Goal: Information Seeking & Learning: Find specific fact

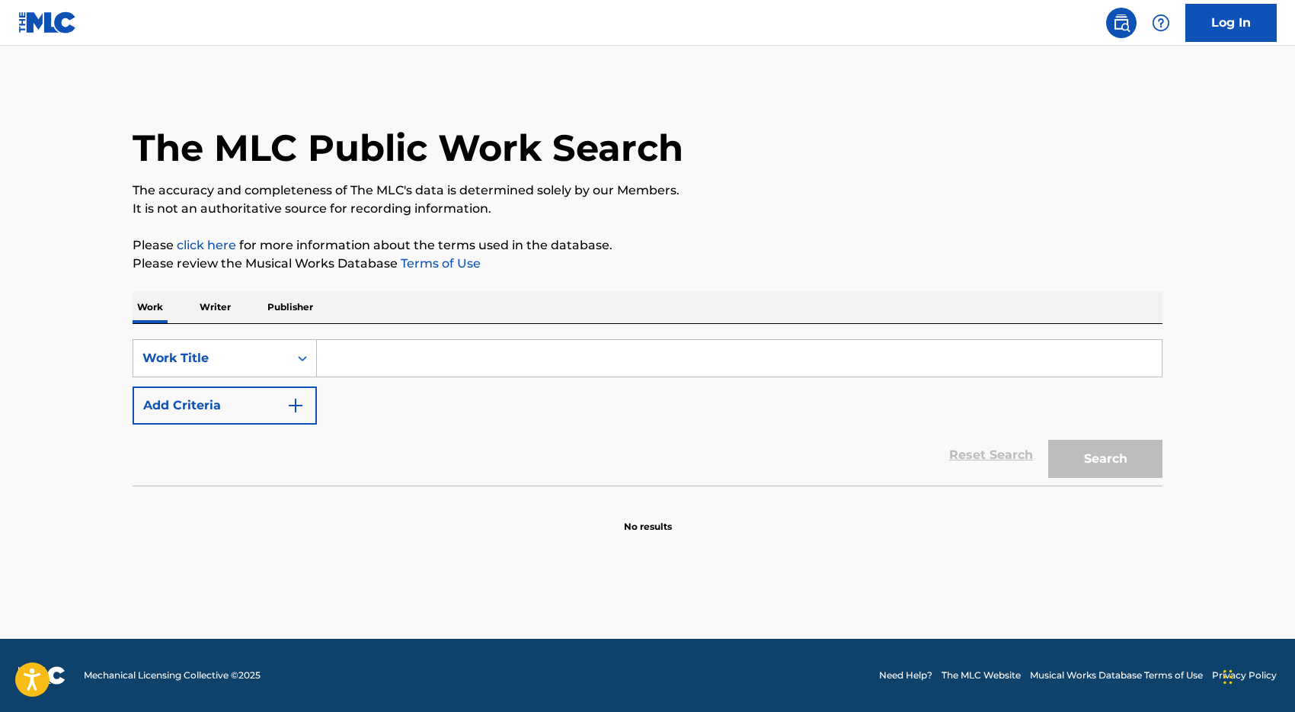
click at [380, 359] on input "Search Form" at bounding box center [739, 358] width 845 height 37
type input "all the love"
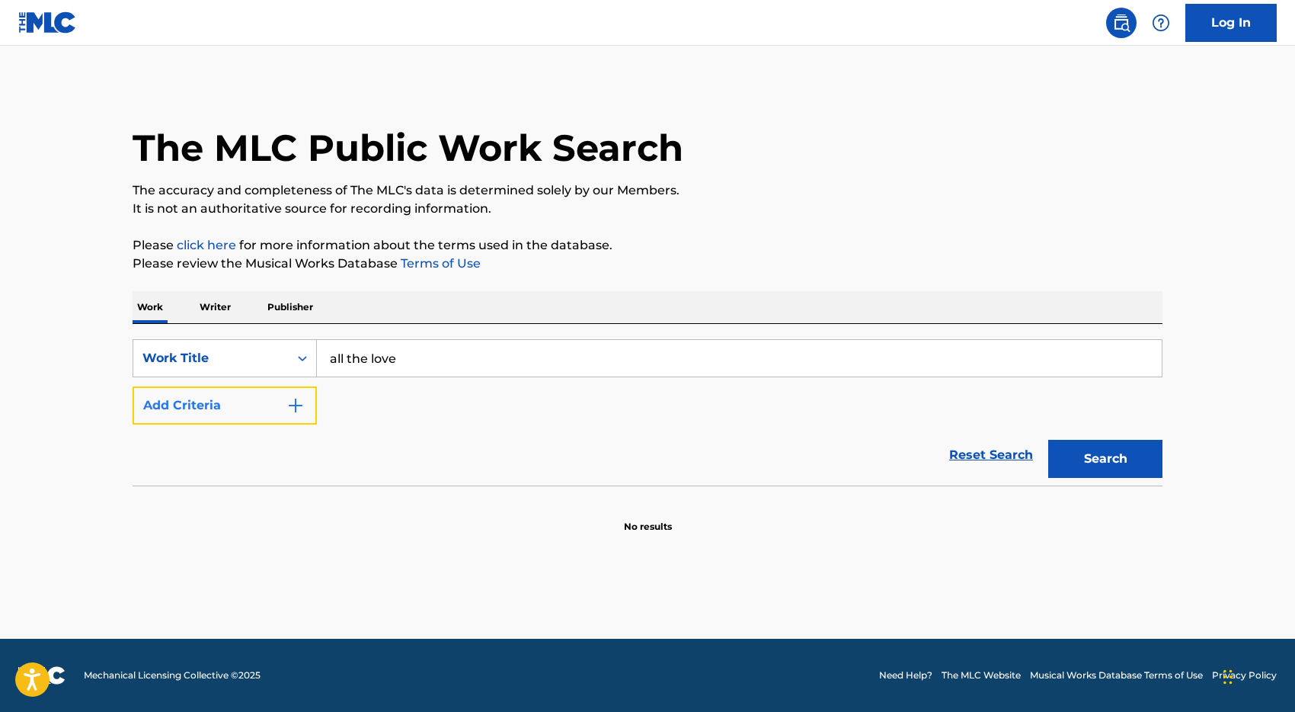
click at [232, 404] on button "Add Criteria" at bounding box center [225, 405] width 184 height 38
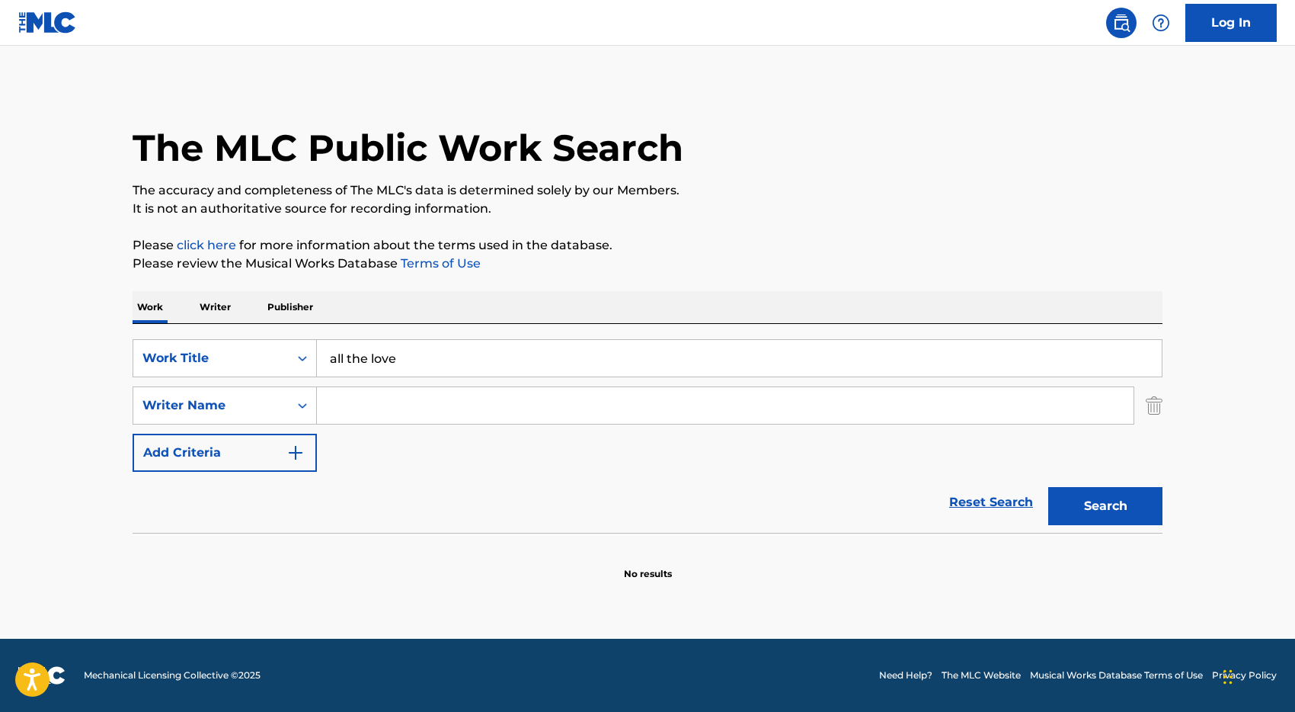
click at [370, 406] on input "Search Form" at bounding box center [725, 405] width 817 height 37
type input "ighodaro"
click at [1048, 487] on button "Search" at bounding box center [1105, 506] width 114 height 38
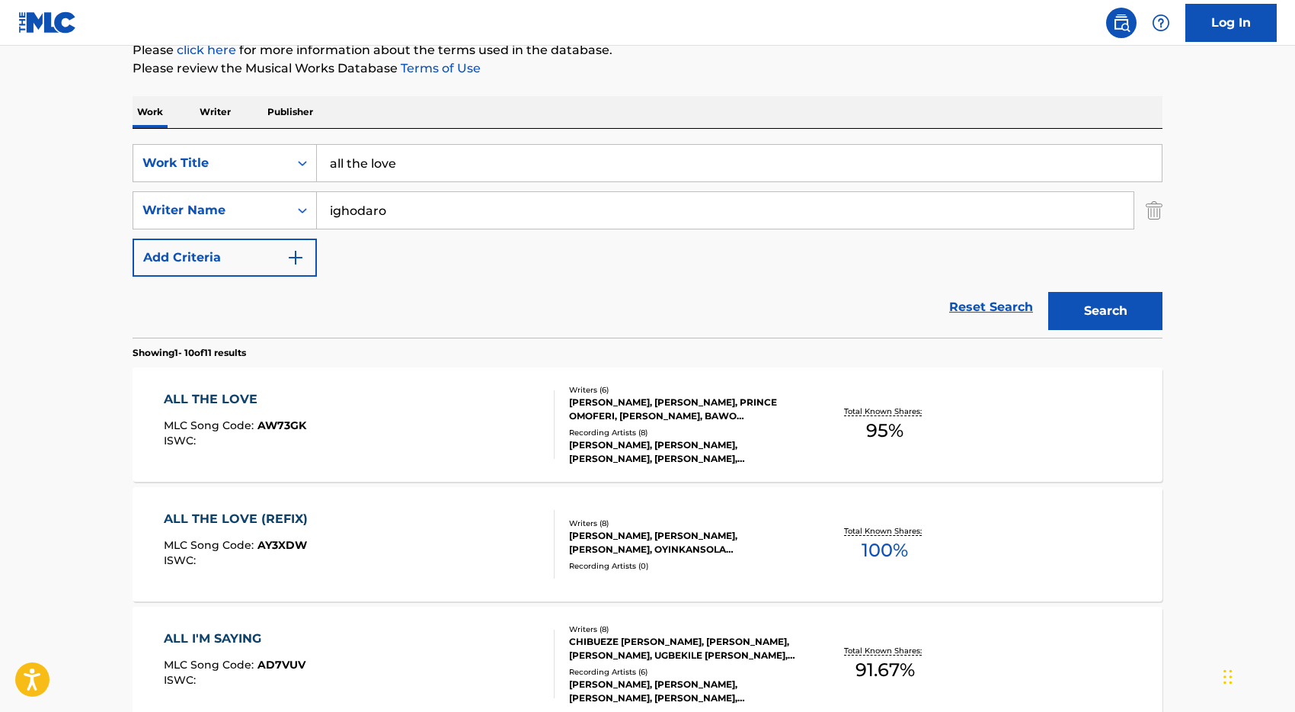
scroll to position [201, 0]
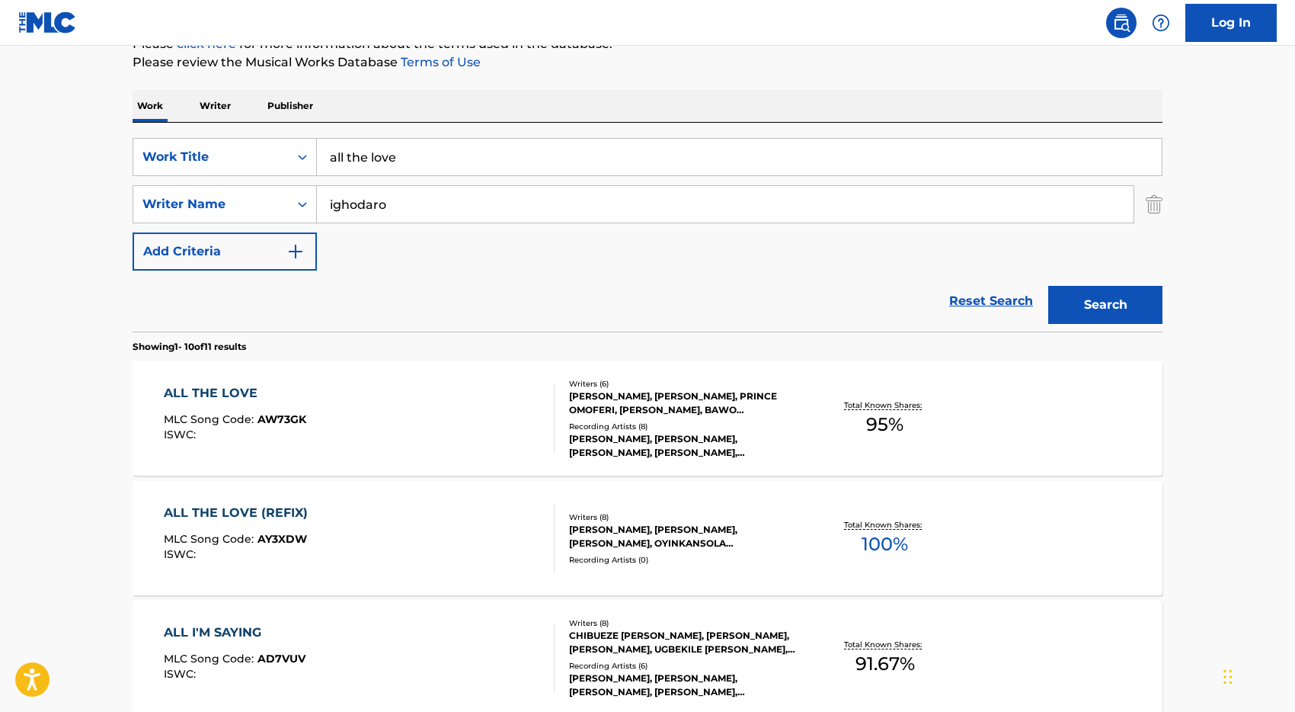
click at [478, 423] on div "ALL THE LOVE MLC Song Code : AW73GK ISWC :" at bounding box center [360, 418] width 392 height 69
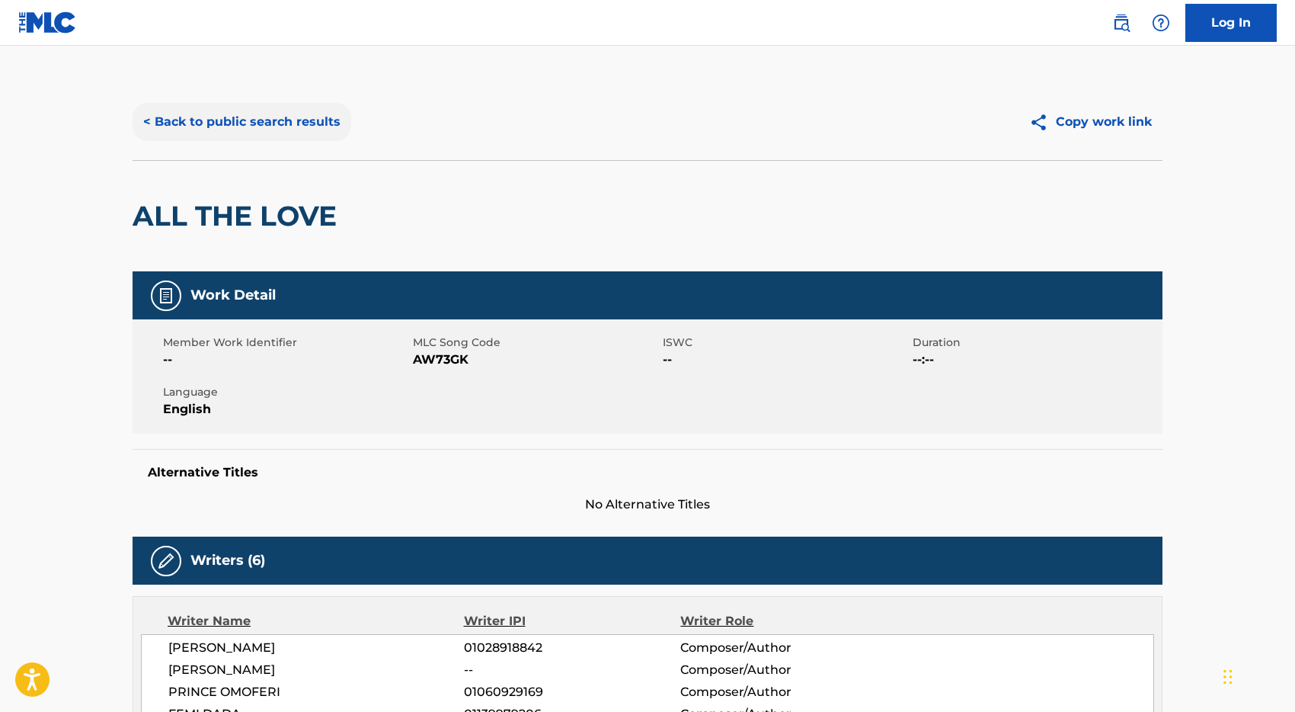
click at [235, 117] on button "< Back to public search results" at bounding box center [242, 122] width 219 height 38
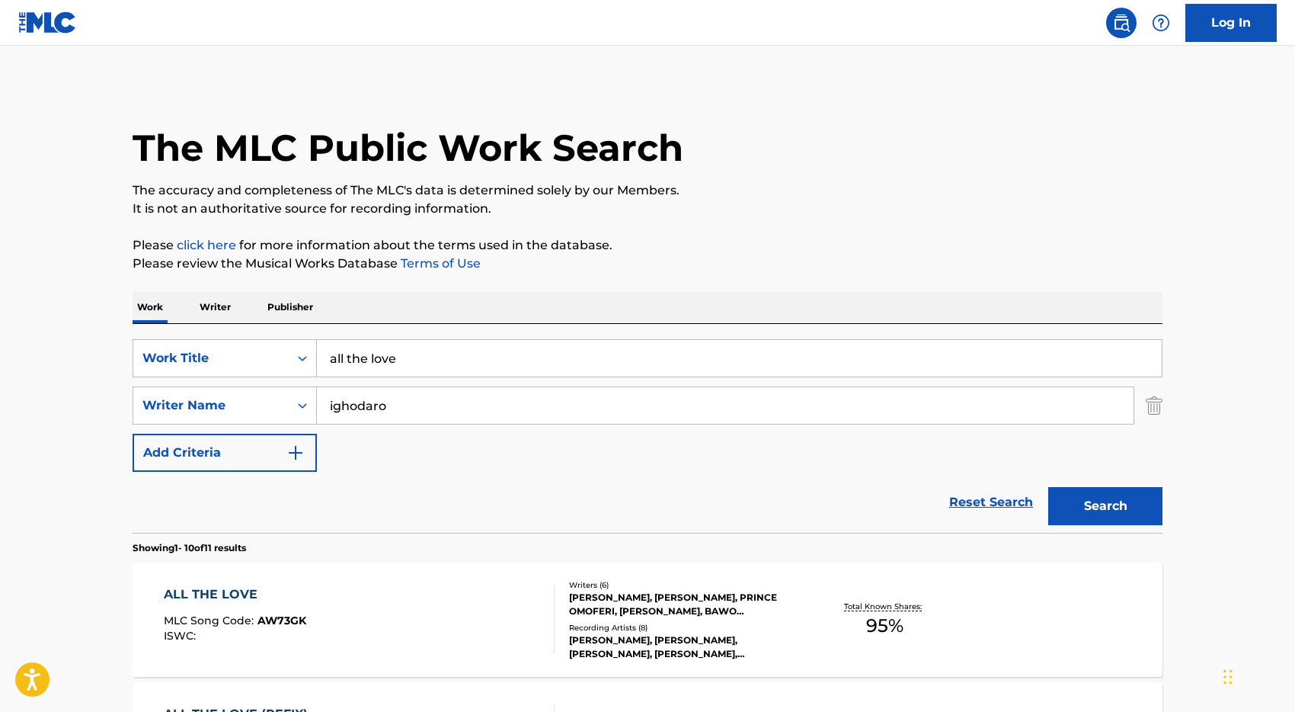
scroll to position [201, 0]
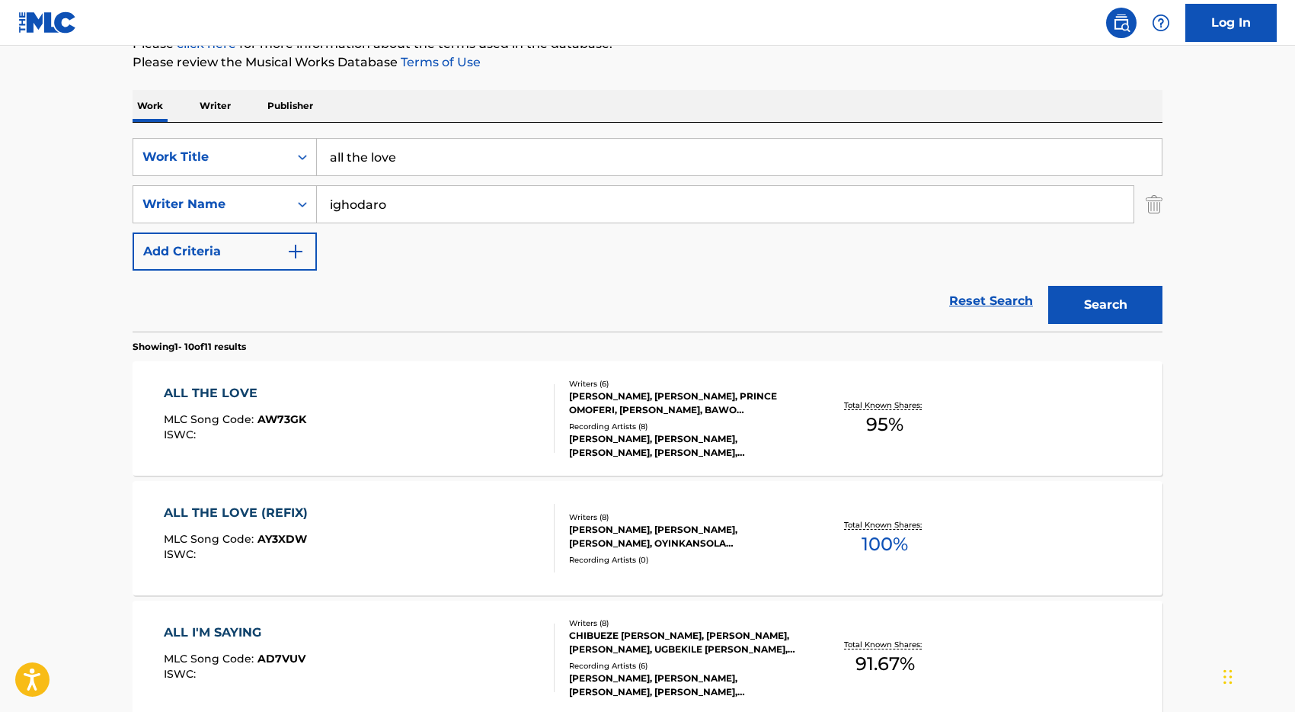
click at [437, 154] on input "all the love" at bounding box center [739, 157] width 845 height 37
type input "bloody smaratin"
click at [418, 200] on input "ighodaro" at bounding box center [725, 204] width 817 height 37
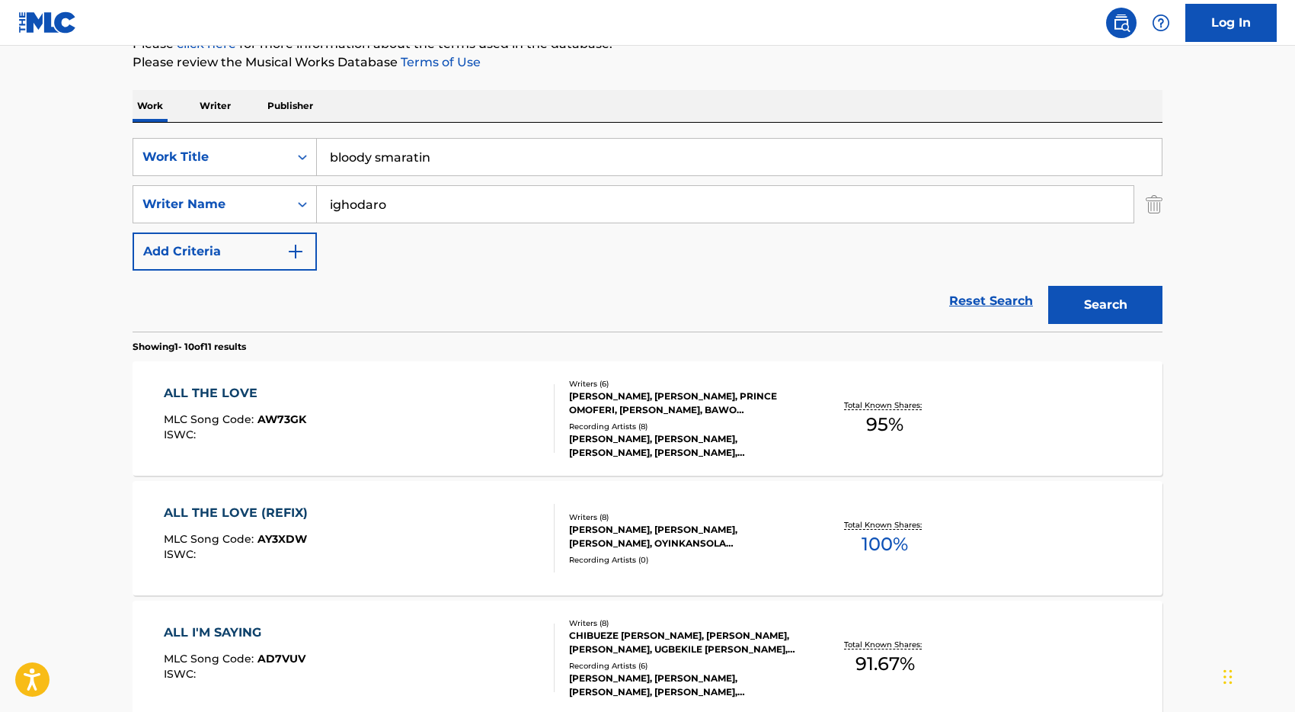
click at [418, 200] on input "ighodaro" at bounding box center [725, 204] width 817 height 37
click at [382, 158] on input "bloody smaratin" at bounding box center [739, 157] width 845 height 37
click at [454, 162] on input "bloody samaratin" at bounding box center [739, 157] width 845 height 37
click at [1048, 286] on button "Search" at bounding box center [1105, 305] width 114 height 38
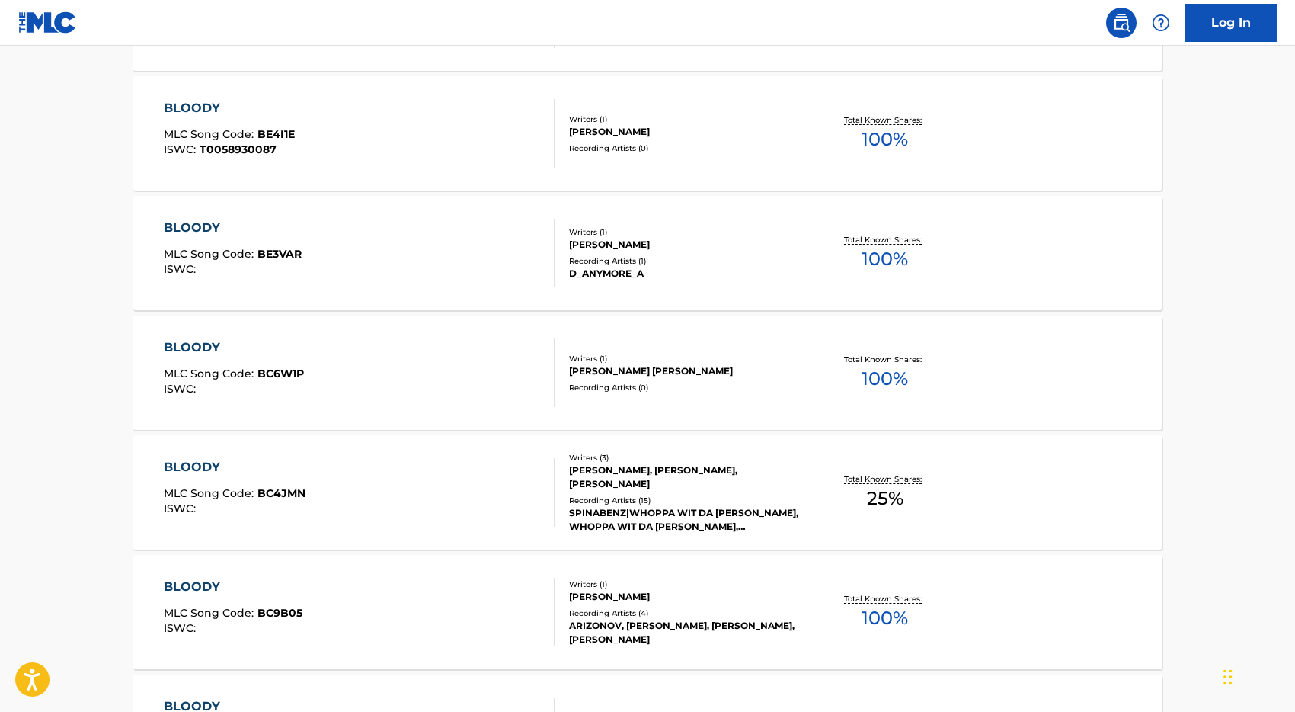
scroll to position [0, 0]
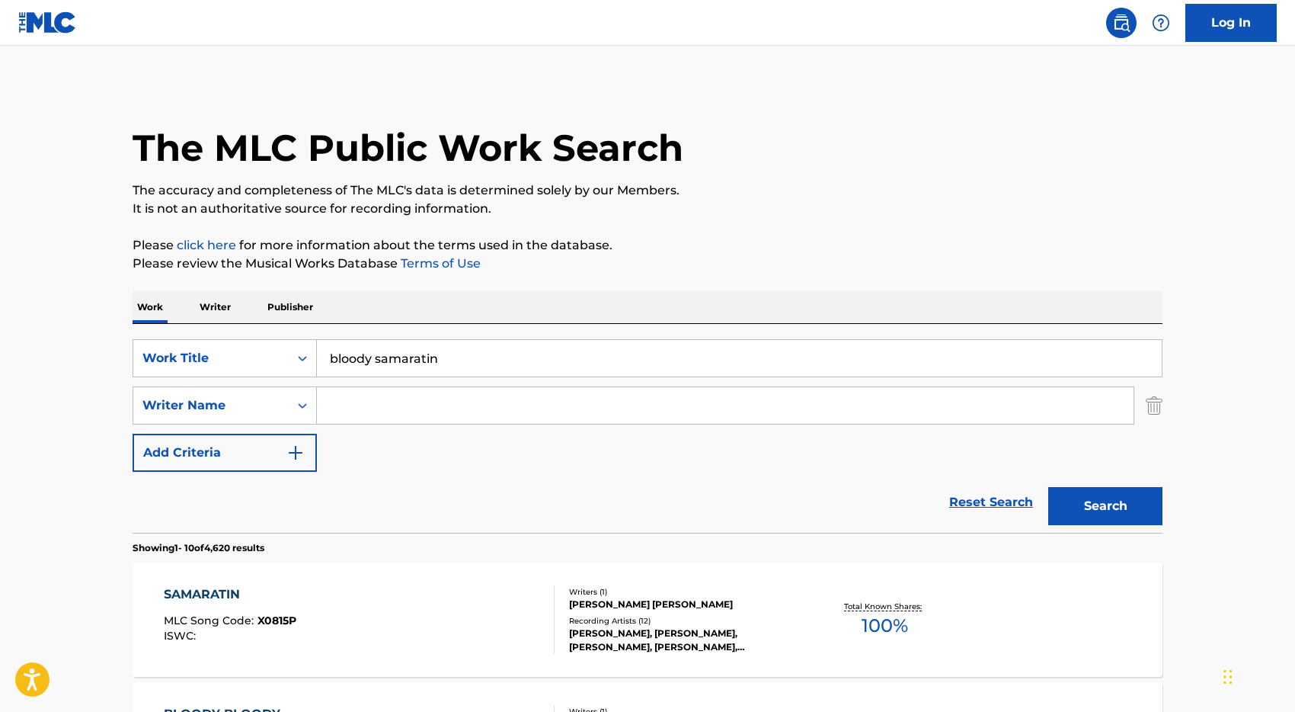
click at [422, 363] on input "bloody samaratin" at bounding box center [739, 358] width 845 height 37
type input "bloody samaritin"
click at [1048, 487] on button "Search" at bounding box center [1105, 506] width 114 height 38
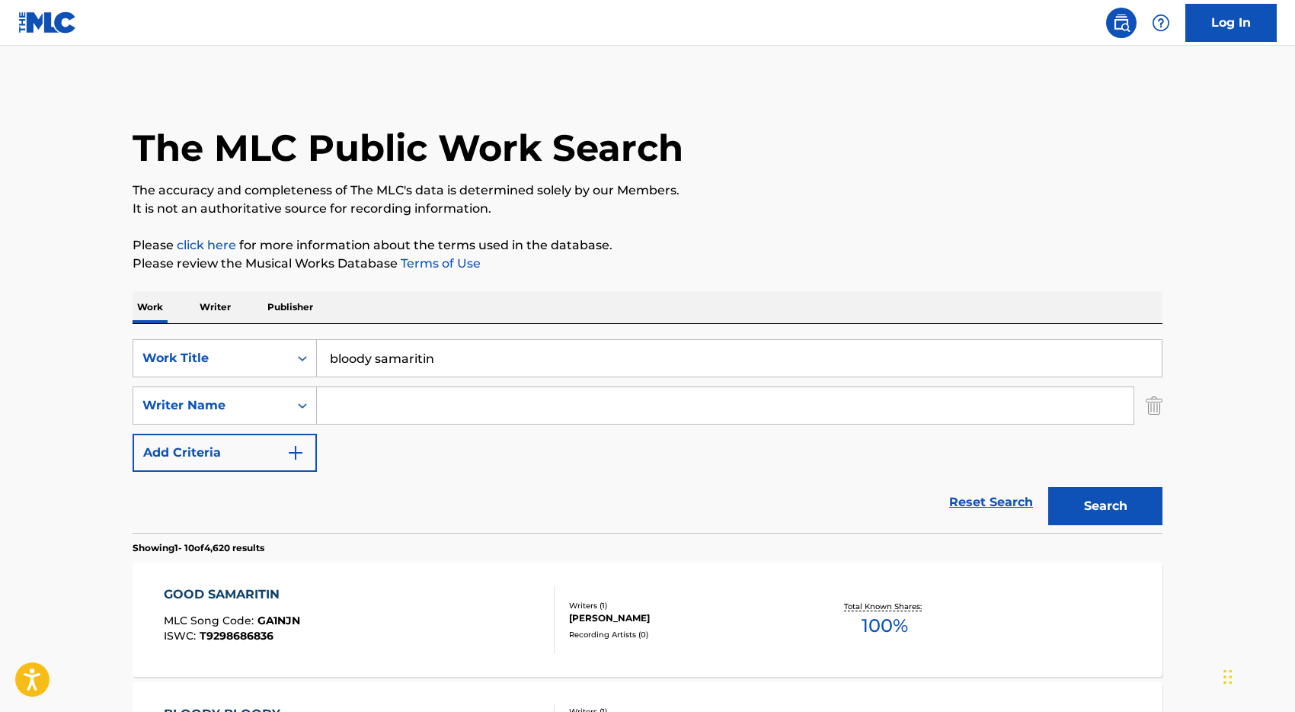
click at [366, 405] on input "Search Form" at bounding box center [725, 405] width 817 height 37
type input "graham"
click at [1048, 487] on button "Search" at bounding box center [1105, 506] width 114 height 38
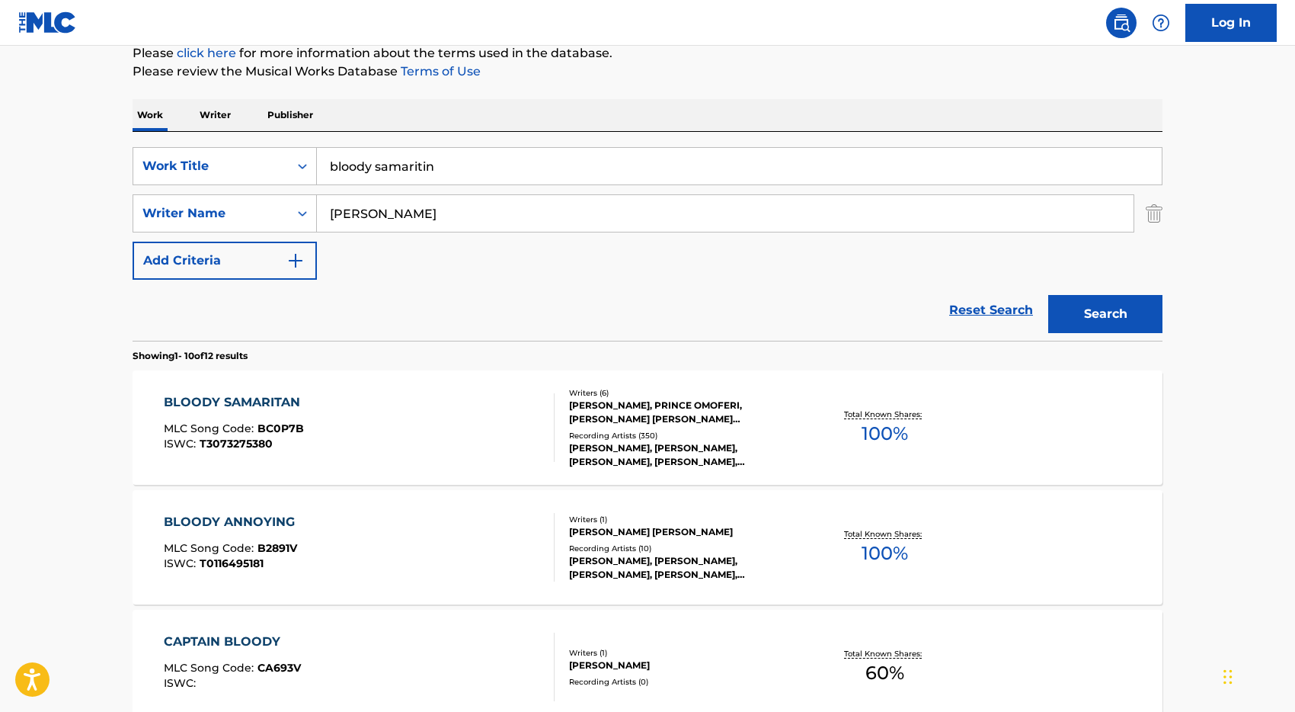
scroll to position [210, 0]
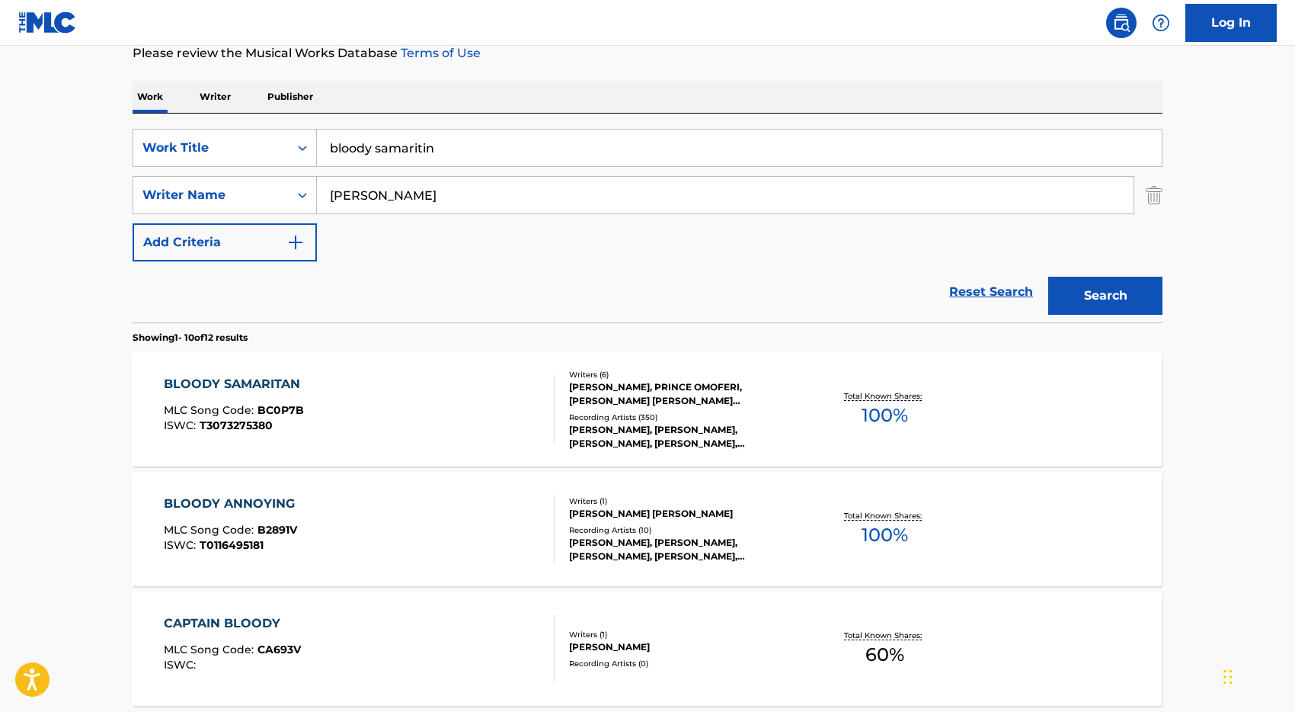
click at [430, 408] on div "BLOODY SAMARITAN MLC Song Code : BC0P7B ISWC : T3073275380" at bounding box center [360, 409] width 392 height 69
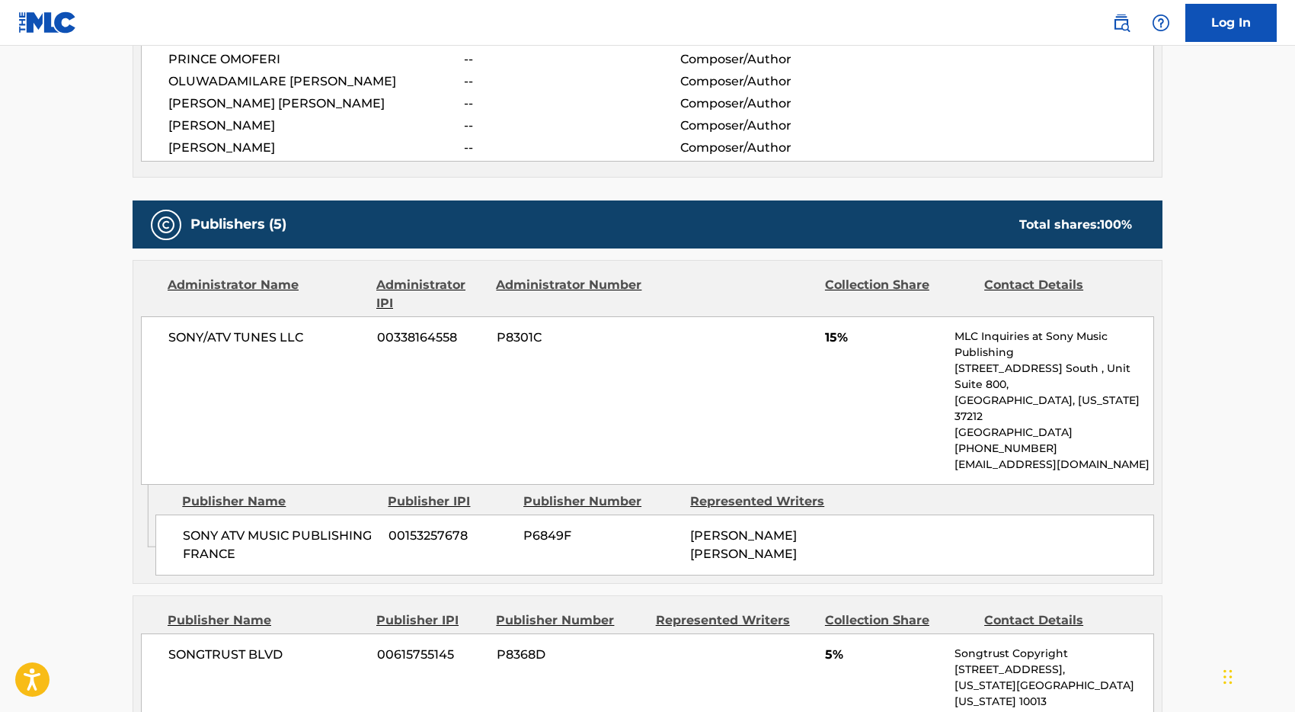
scroll to position [603, 0]
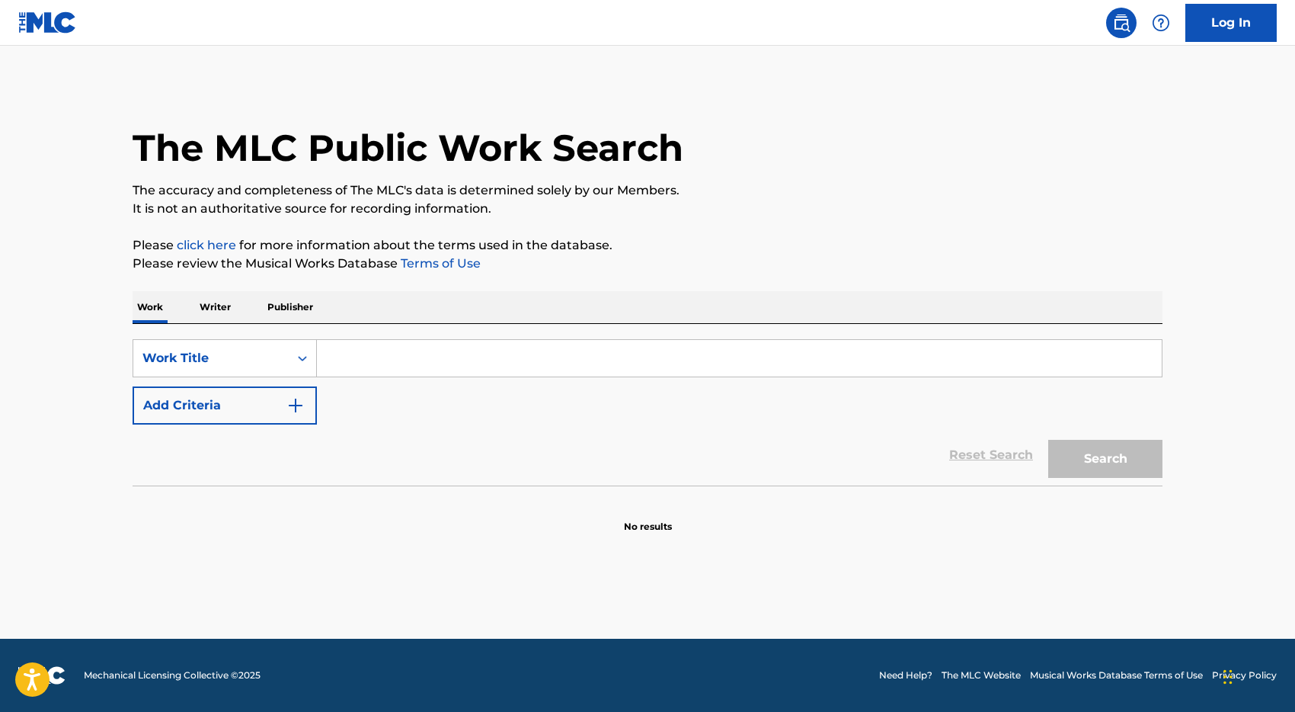
click at [380, 358] on input "Search Form" at bounding box center [739, 358] width 845 height 37
type input "gimme dat"
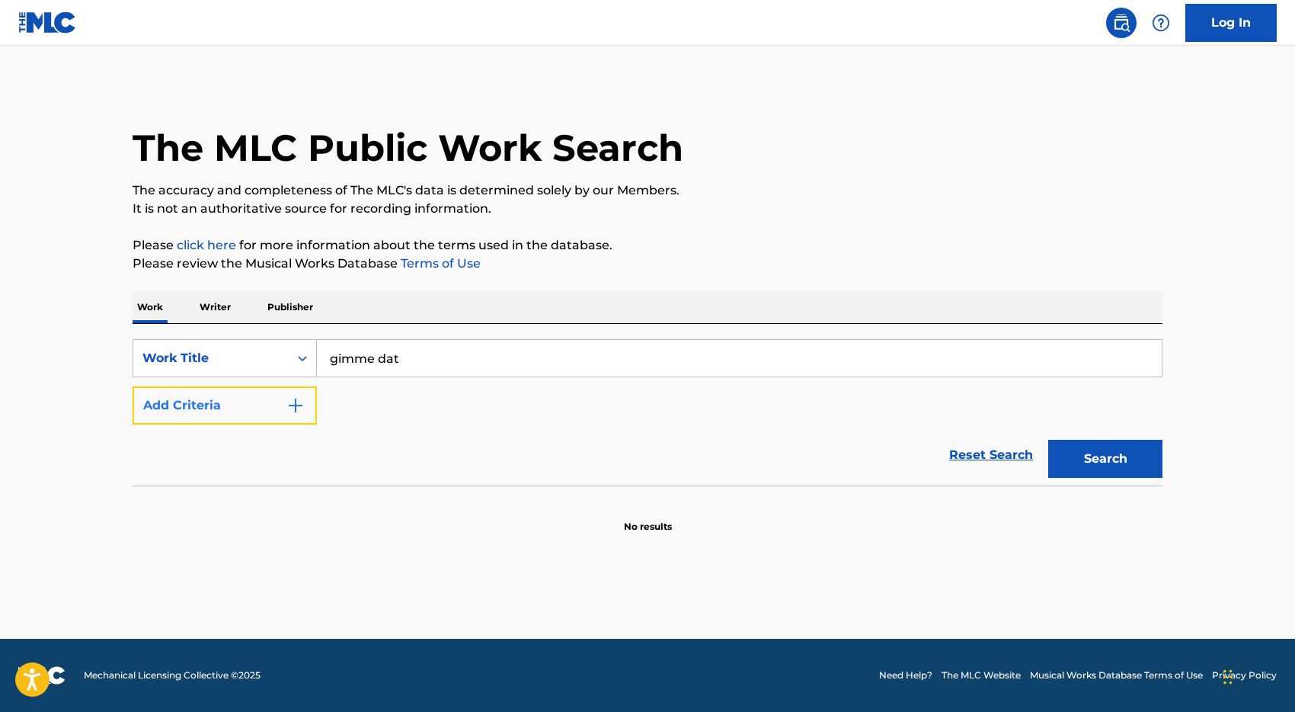
click at [250, 411] on button "Add Criteria" at bounding box center [225, 405] width 184 height 38
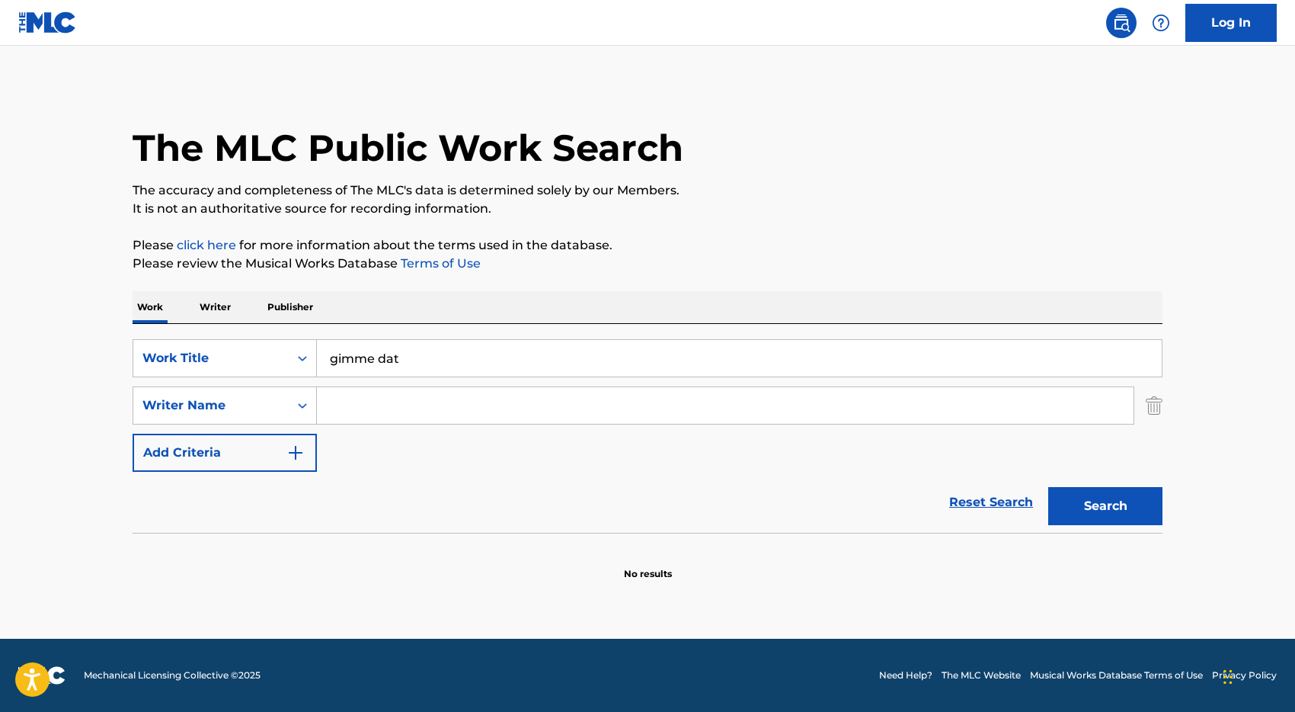
click at [363, 401] on input "Search Form" at bounding box center [725, 405] width 817 height 37
type input "[PERSON_NAME]"
click at [1048, 487] on button "Search" at bounding box center [1105, 506] width 114 height 38
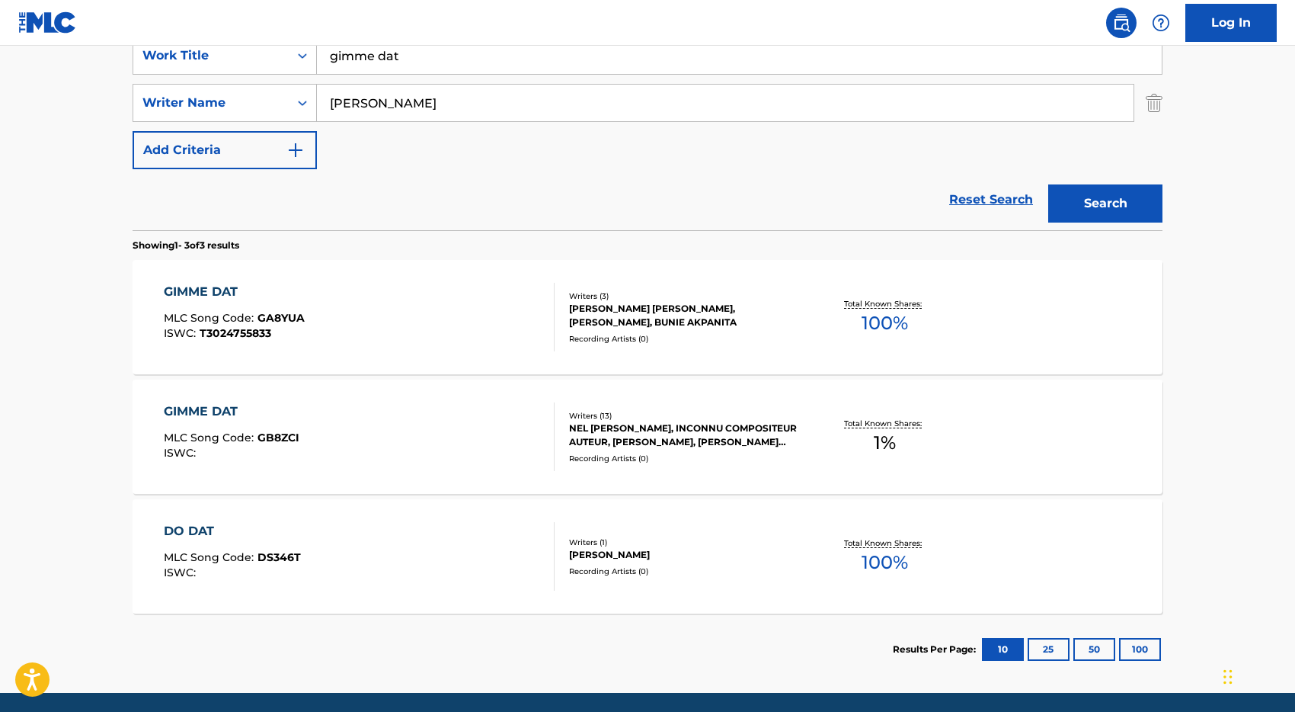
scroll to position [310, 0]
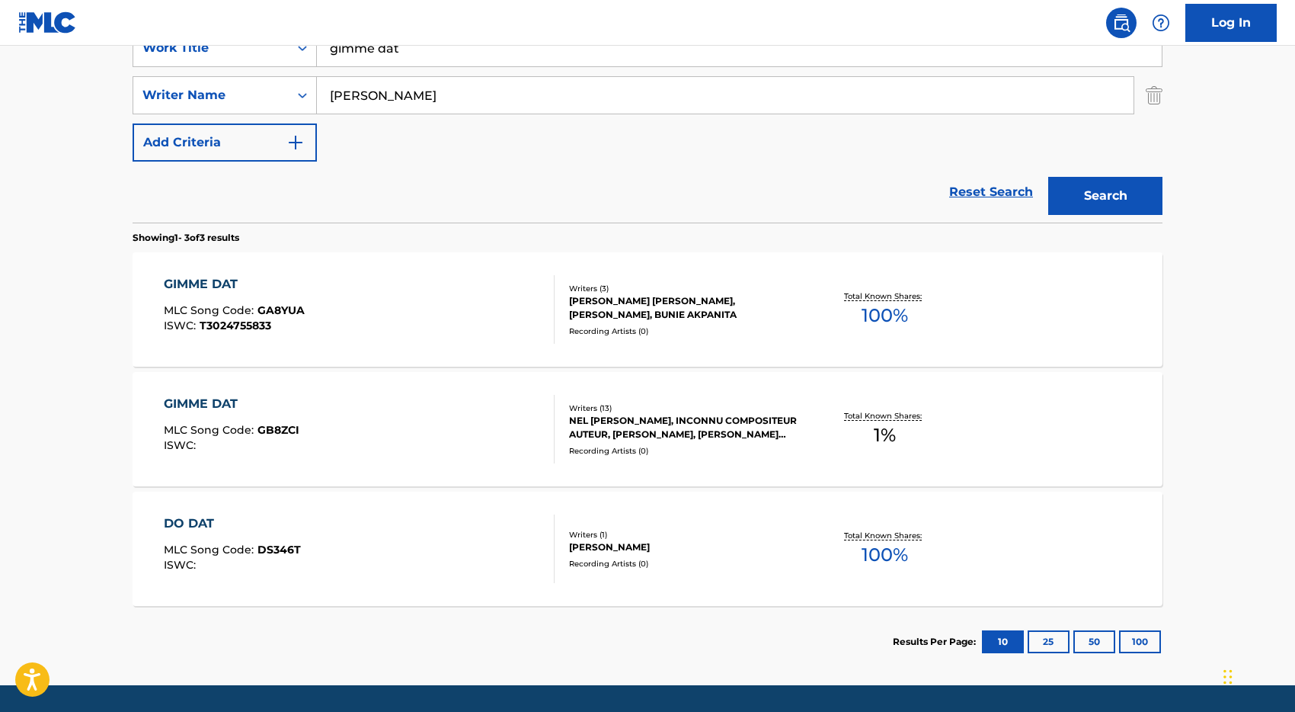
click at [419, 306] on div "GIMME DAT MLC Song Code : GA8YUA ISWC : T3024755833" at bounding box center [360, 309] width 392 height 69
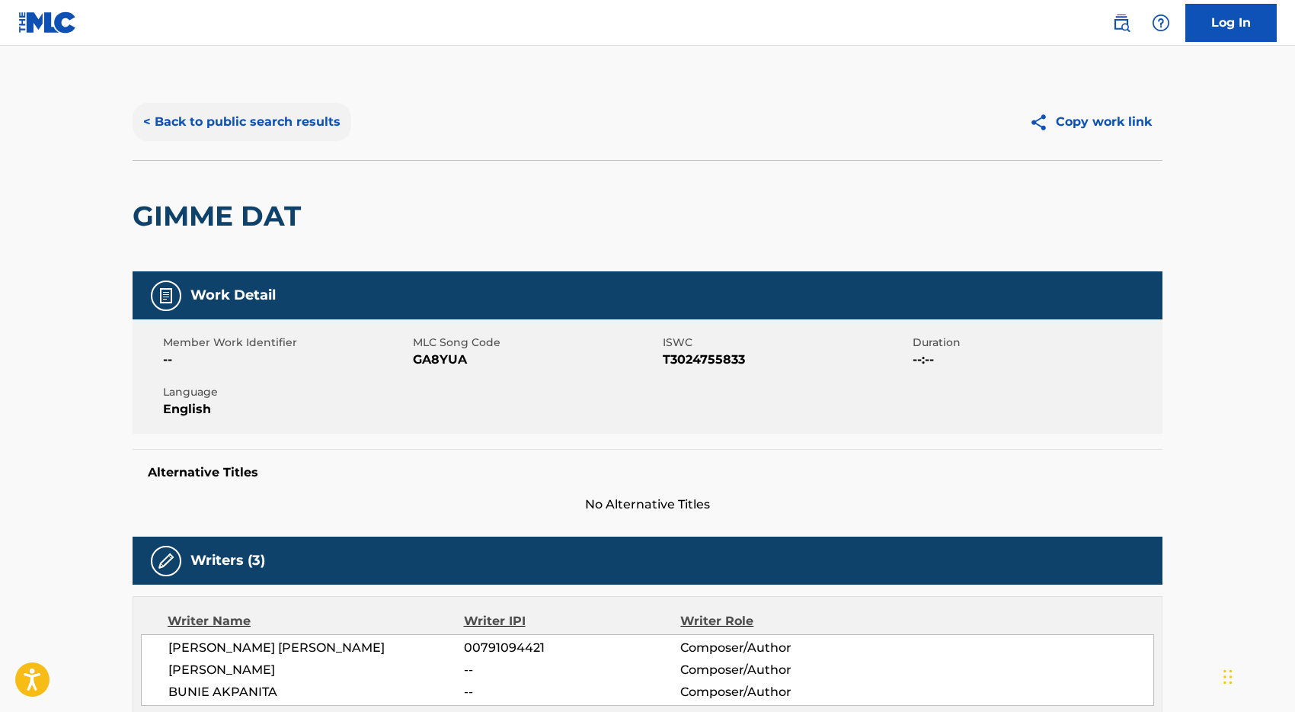
click at [201, 121] on button "< Back to public search results" at bounding box center [242, 122] width 219 height 38
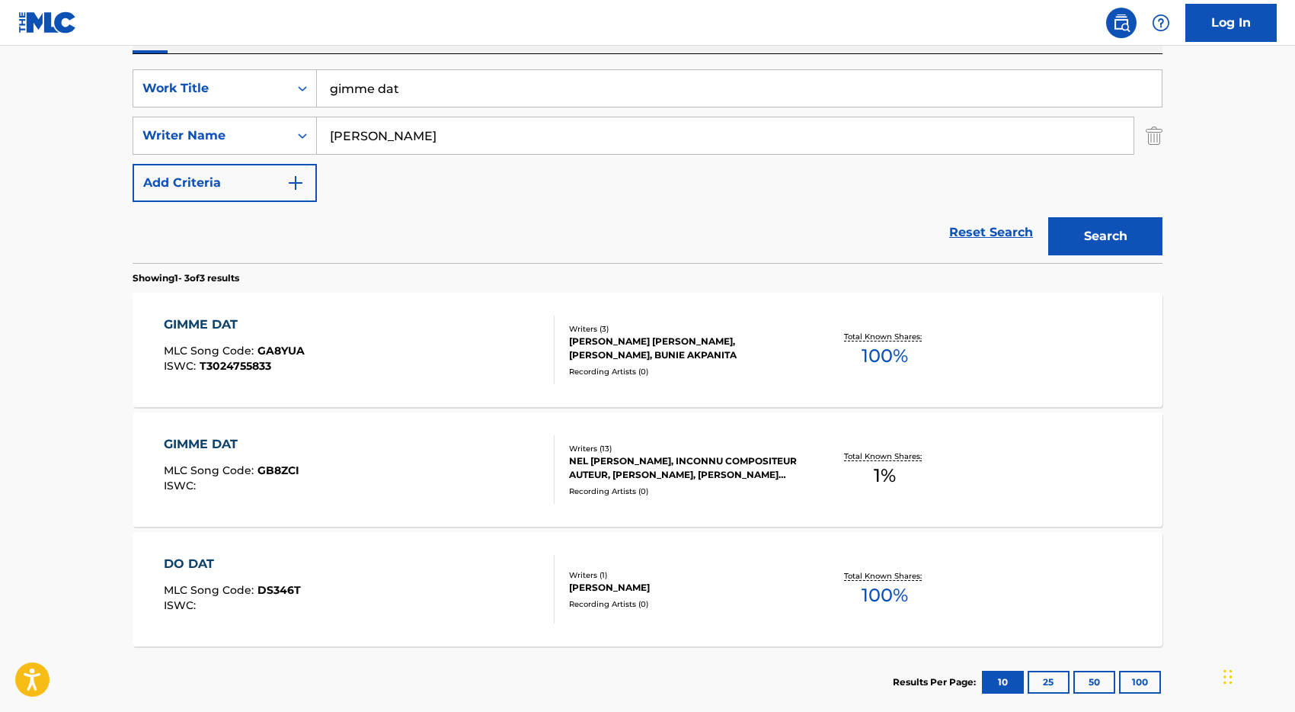
click at [382, 131] on input "[PERSON_NAME]" at bounding box center [725, 135] width 817 height 37
type input "a"
type input "[PERSON_NAME]"
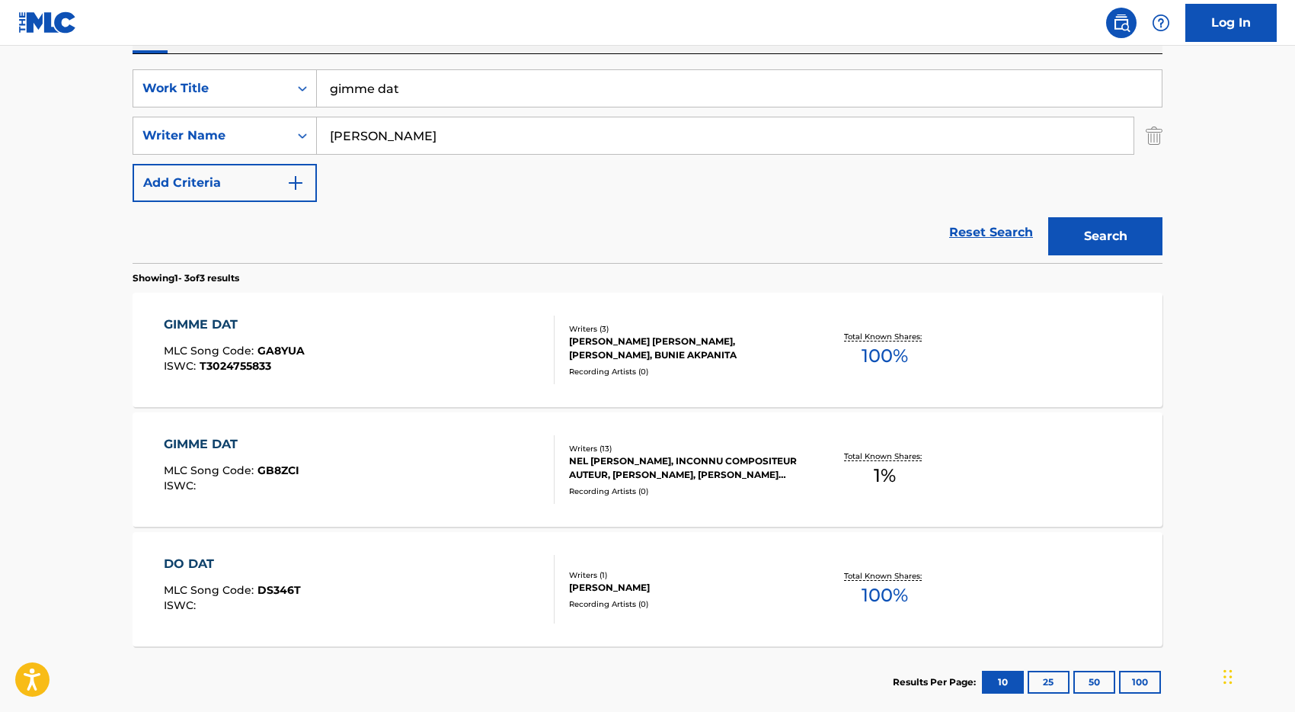
click at [1048, 217] on button "Search" at bounding box center [1105, 236] width 114 height 38
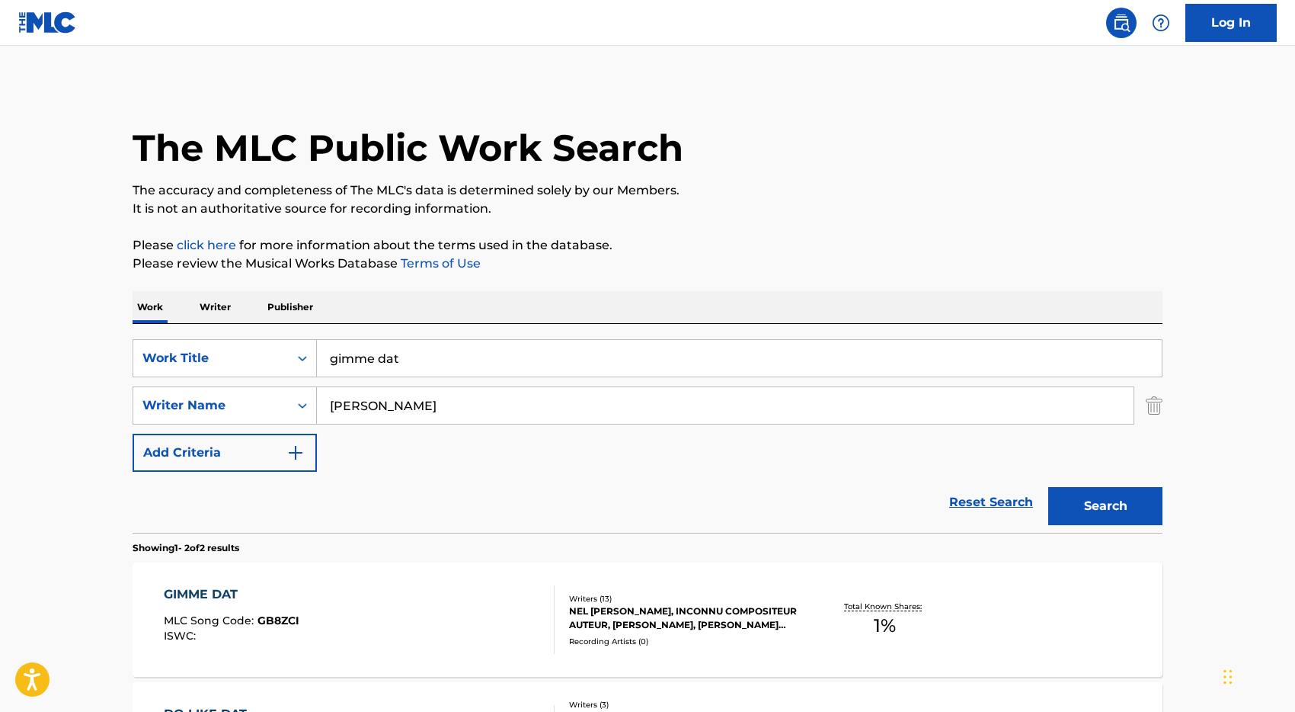
scroll to position [237, 0]
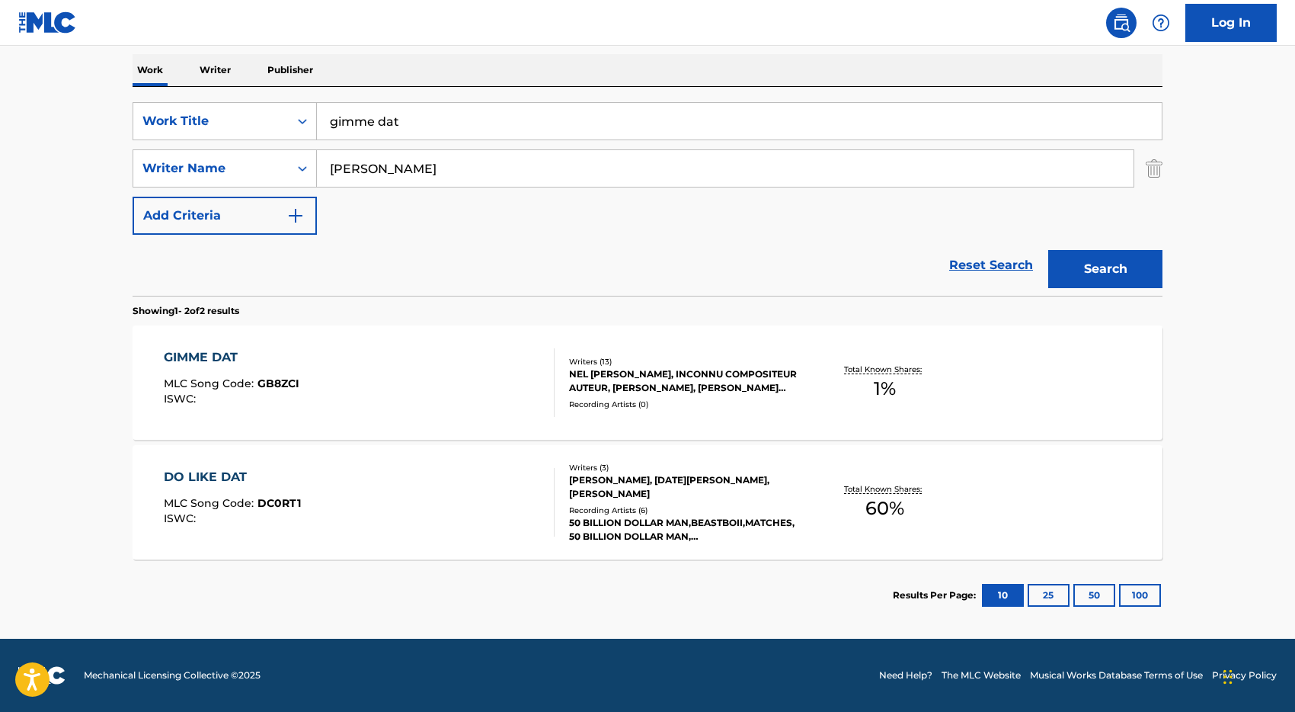
click at [446, 375] on div "GIMME DAT MLC Song Code : GB8ZCI ISWC :" at bounding box center [360, 382] width 392 height 69
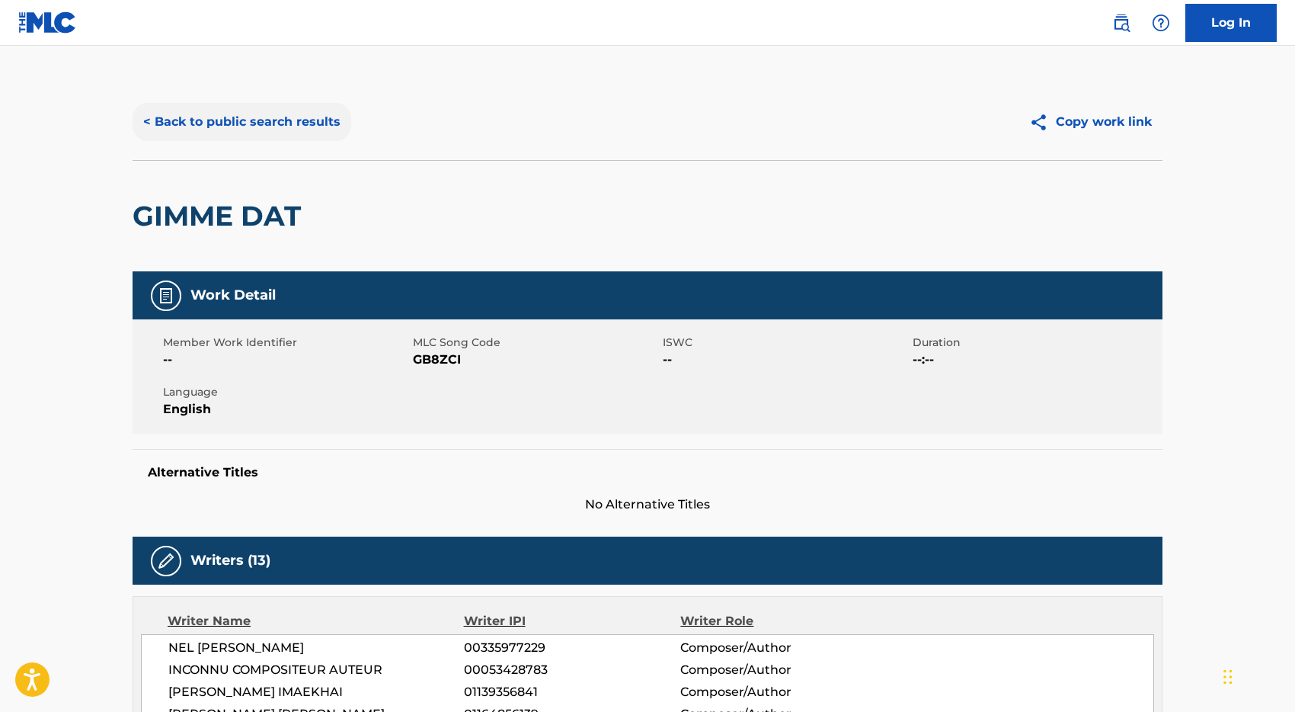
click at [193, 121] on button "< Back to public search results" at bounding box center [242, 122] width 219 height 38
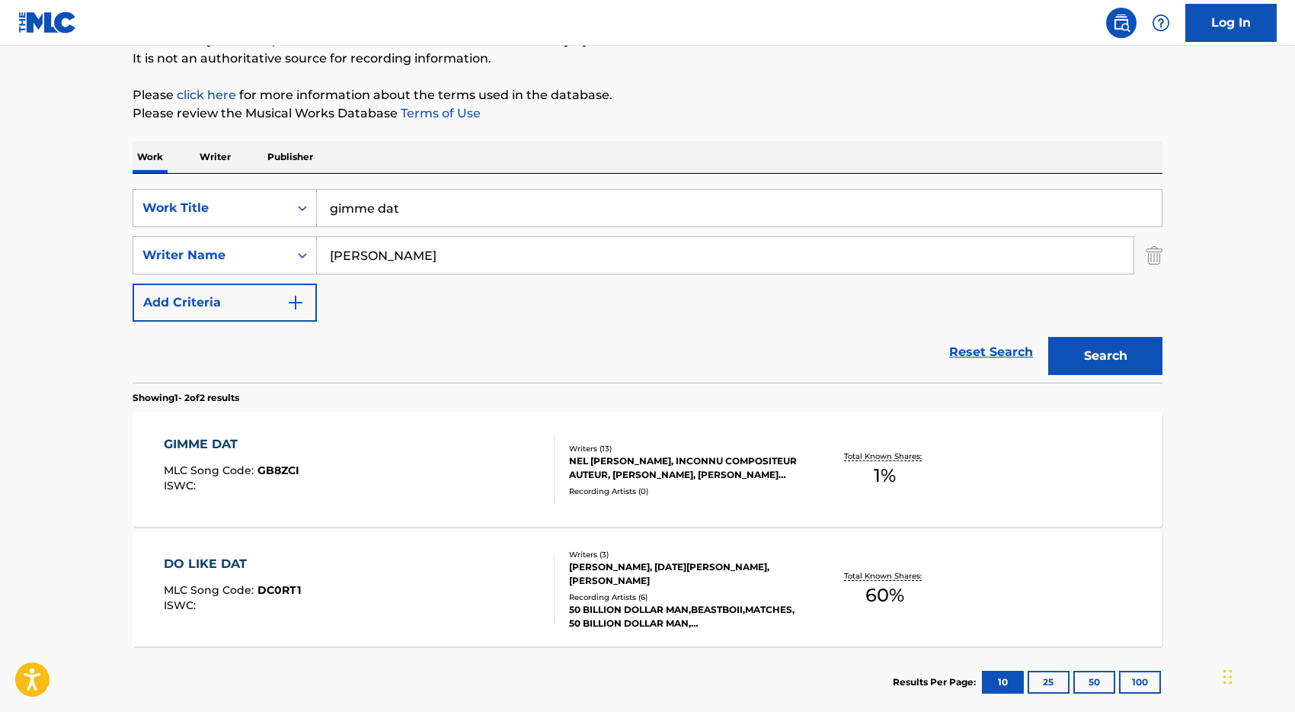
click at [423, 212] on input "gimme dat" at bounding box center [739, 208] width 845 height 37
type input "magnet"
click at [394, 258] on input "[PERSON_NAME]" at bounding box center [725, 255] width 817 height 37
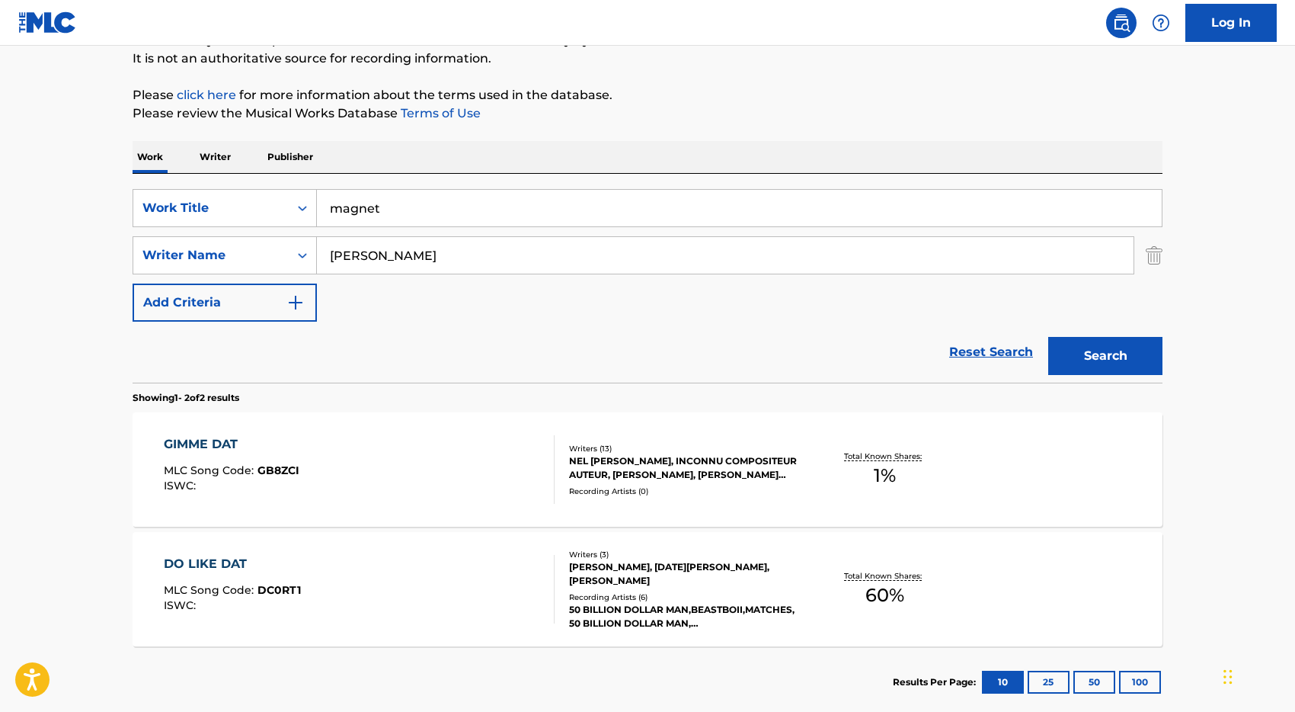
click at [394, 258] on input "[PERSON_NAME]" at bounding box center [725, 255] width 817 height 37
click at [1048, 337] on button "Search" at bounding box center [1105, 356] width 114 height 38
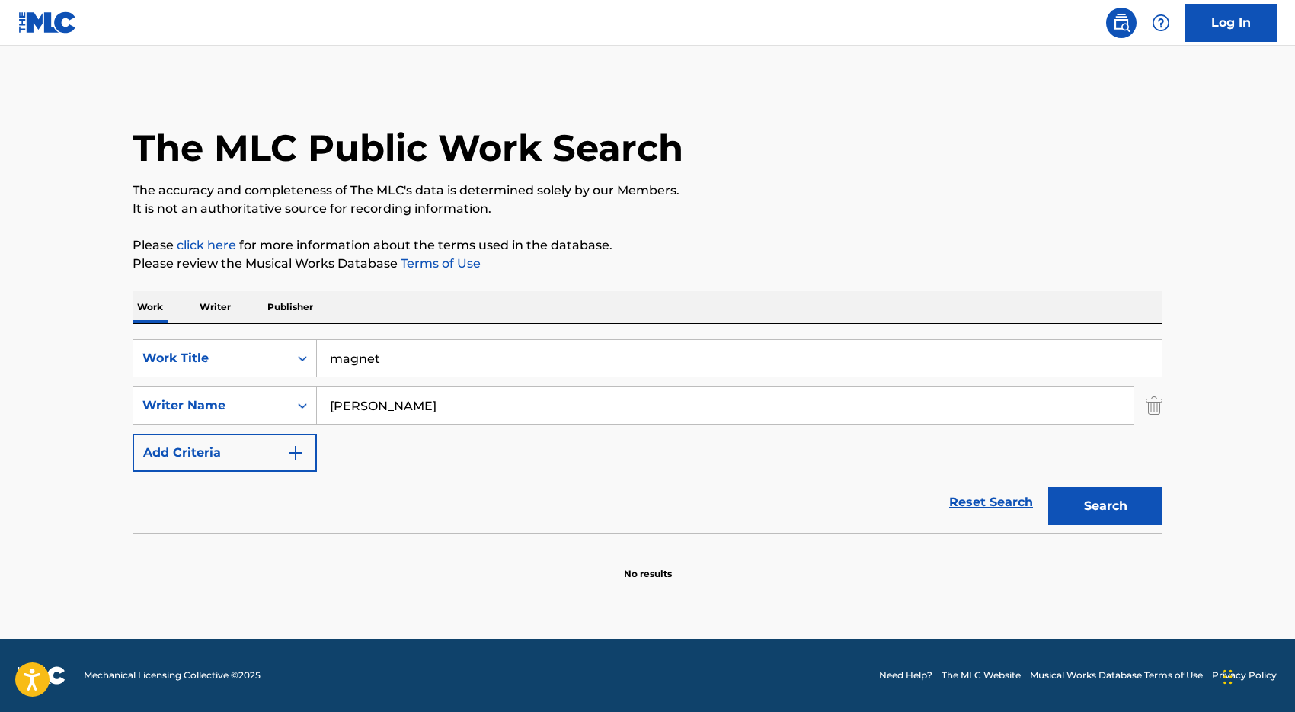
click at [435, 405] on input "[PERSON_NAME]" at bounding box center [725, 405] width 817 height 37
click at [1048, 487] on button "Search" at bounding box center [1105, 506] width 114 height 38
type input "b"
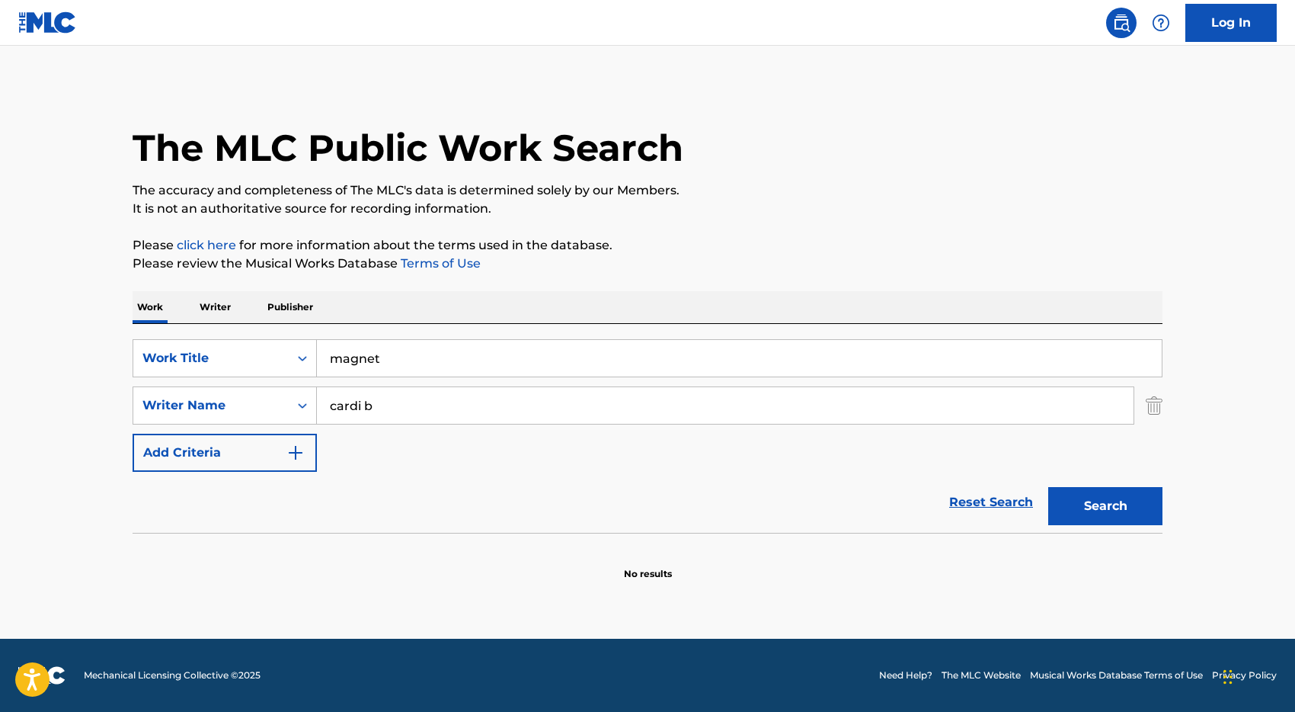
type input "cardi b"
click at [1048, 487] on button "Search" at bounding box center [1105, 506] width 114 height 38
